Goal: Information Seeking & Learning: Understand process/instructions

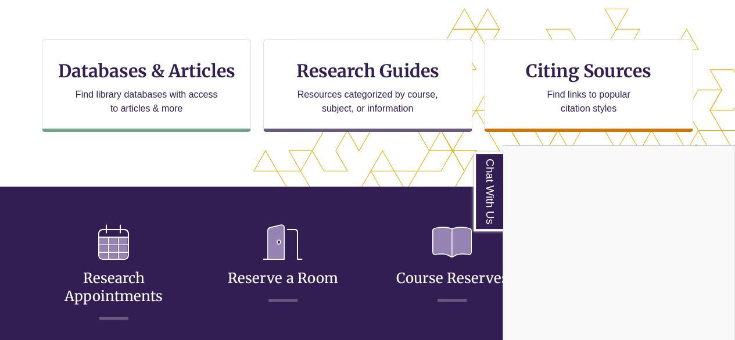
scroll to position [293, 636]
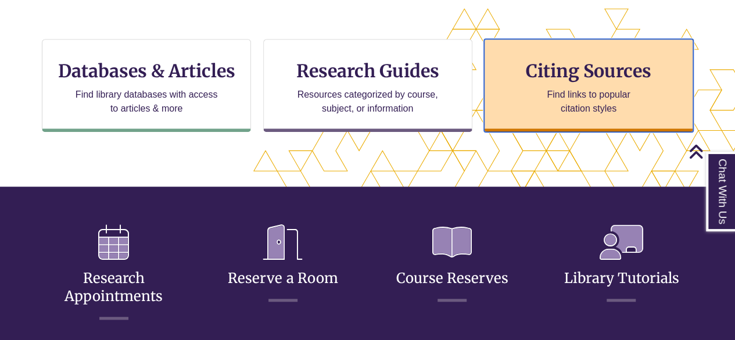
click at [600, 123] on div "Citing Sources Find links to popular citation styles" at bounding box center [588, 85] width 209 height 93
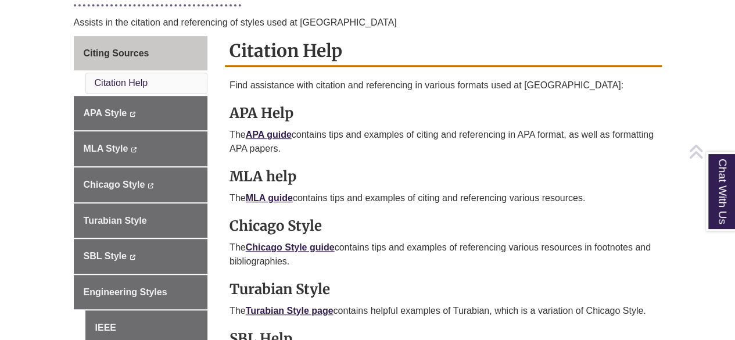
scroll to position [307, 0]
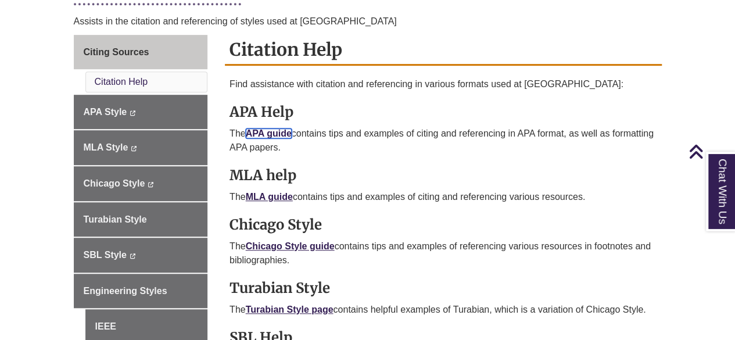
click at [282, 133] on link "APA guide" at bounding box center [269, 133] width 46 height 10
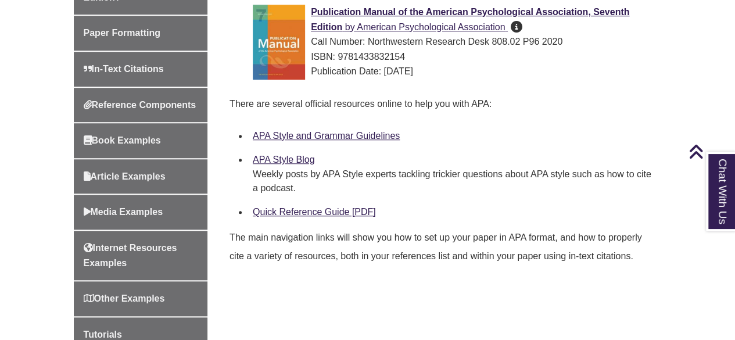
scroll to position [422, 0]
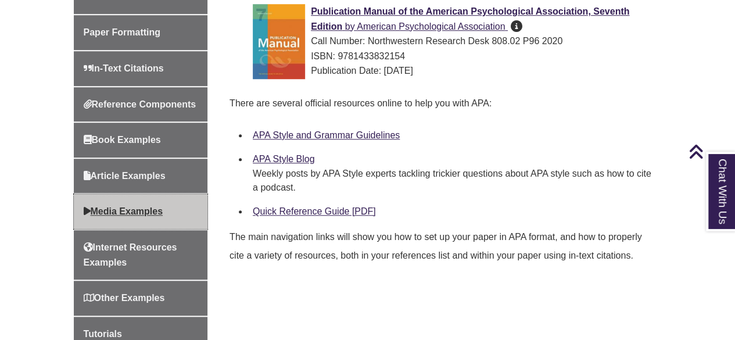
click at [143, 215] on link "Media Examples" at bounding box center [141, 211] width 134 height 35
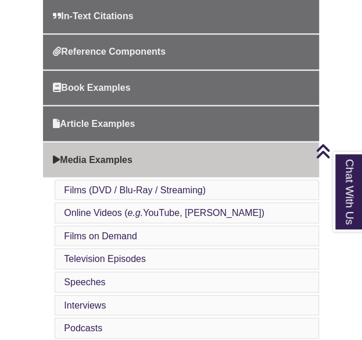
scroll to position [452, 0]
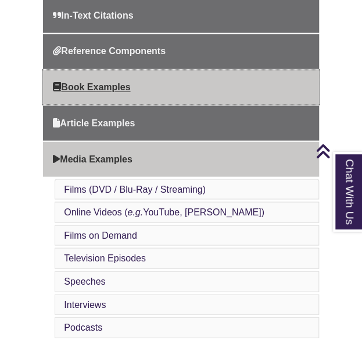
click at [98, 88] on span "Book Examples" at bounding box center [91, 87] width 77 height 10
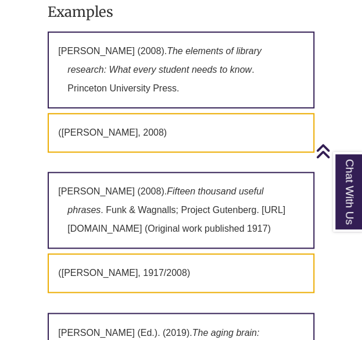
scroll to position [1397, 0]
